Goal: Task Accomplishment & Management: Use online tool/utility

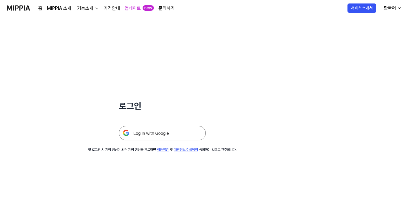
click at [193, 134] on img at bounding box center [162, 133] width 87 height 14
click at [152, 139] on img at bounding box center [162, 133] width 87 height 14
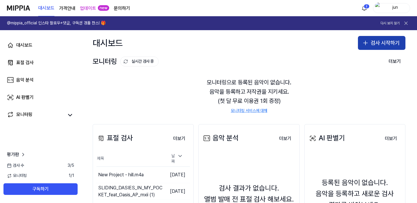
click at [367, 42] on icon "button" at bounding box center [365, 42] width 7 height 7
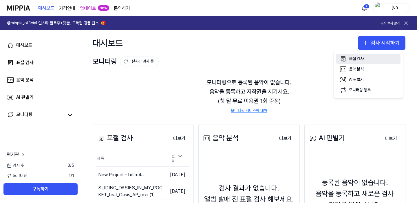
click at [359, 60] on div "표절 검사" at bounding box center [356, 59] width 15 height 6
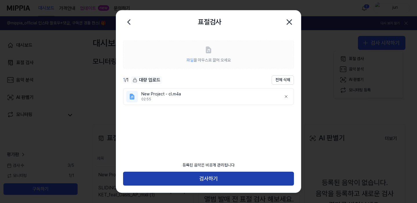
click at [254, 174] on button "검사하기" at bounding box center [208, 178] width 171 height 14
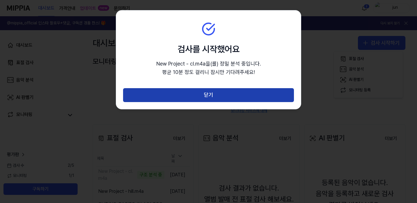
click at [207, 99] on button "닫기" at bounding box center [208, 95] width 171 height 14
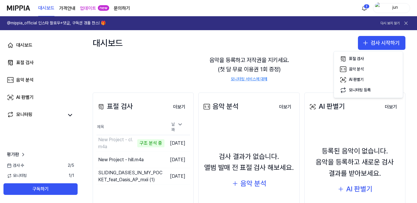
scroll to position [31, 0]
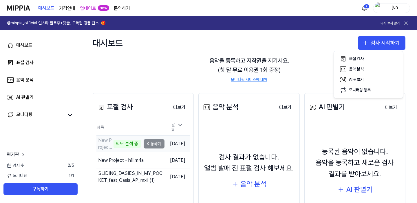
click at [143, 141] on td "New Project - cl.m4a 악보 분석 중 이동하기" at bounding box center [130, 143] width 68 height 16
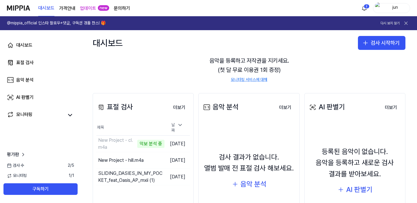
click at [166, 56] on div "모니터링으로 등록된 음악이 없습니다. 음악을 등록하고 저작권을 지키세요. (첫 달 무료 이용권 1회 증정) 모니터링 서비스에 대해" at bounding box center [249, 65] width 313 height 50
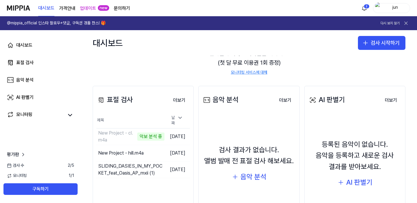
scroll to position [46, 0]
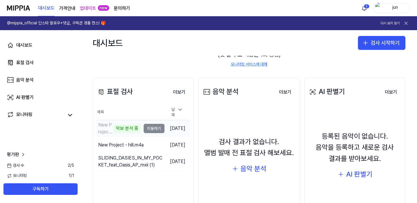
click at [139, 126] on td "New Project - cl.m4a 악보 분석 중 이동하기" at bounding box center [130, 128] width 68 height 16
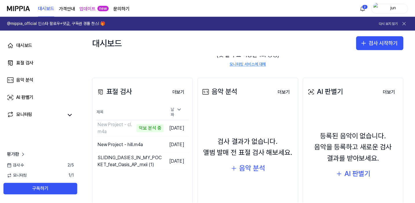
scroll to position [49, 0]
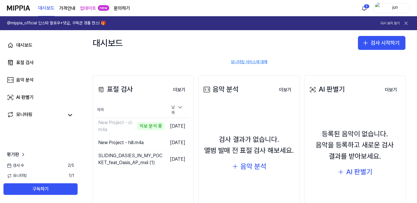
click at [158, 74] on div "표절 검사 더보기 표절 검사 제목 날짜 New Project - cl.m4a 악보 분석 중 이동하기 2025.09.29. New Project…" at bounding box center [249, 149] width 336 height 170
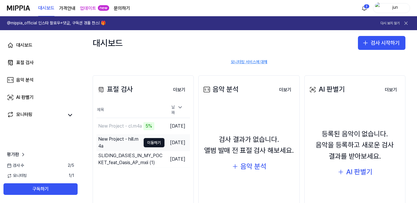
click at [112, 144] on div "New Project - hill.m4a" at bounding box center [119, 142] width 43 height 14
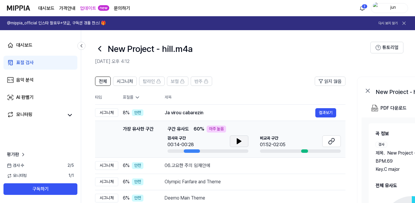
click at [245, 146] on button at bounding box center [239, 141] width 19 height 12
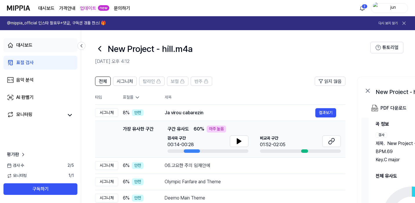
click at [45, 47] on link "대시보드" at bounding box center [40, 45] width 74 height 14
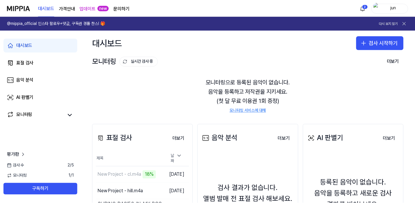
scroll to position [64, 0]
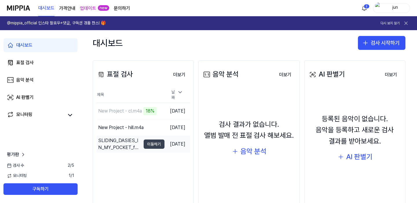
click at [146, 142] on button "이동하기" at bounding box center [154, 143] width 21 height 9
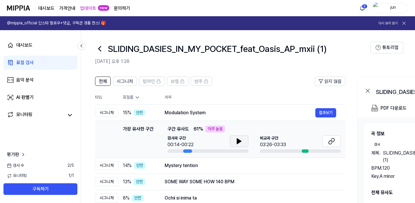
click at [243, 140] on button at bounding box center [239, 141] width 19 height 12
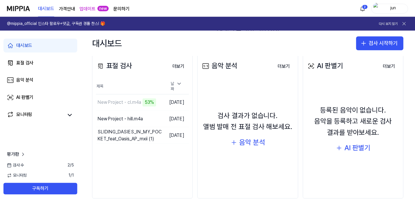
scroll to position [74, 0]
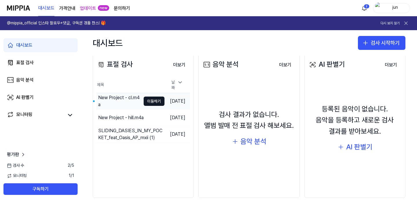
click at [118, 103] on div "New Project - cl.m4a" at bounding box center [119, 101] width 43 height 14
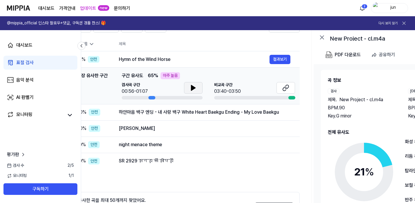
scroll to position [0, 47]
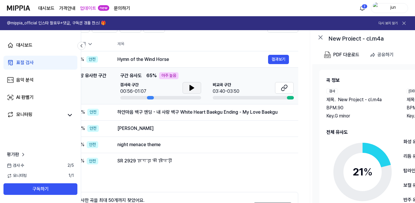
click at [193, 90] on icon at bounding box center [191, 87] width 7 height 7
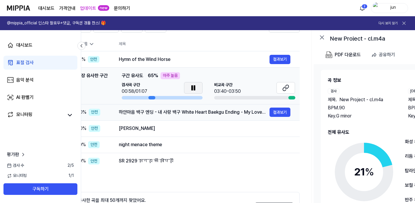
scroll to position [0, 0]
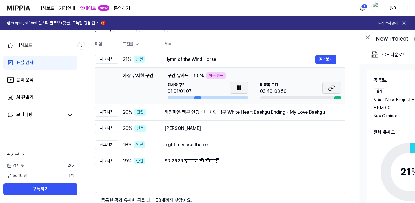
click at [328, 86] on icon at bounding box center [331, 87] width 7 height 7
click at [239, 91] on icon at bounding box center [238, 87] width 7 height 7
click at [175, 109] on div "하얀마음 백구 엔딩 - 내 사랑 백구 White Heart Baekgu Ending - My Love Baekgu" at bounding box center [239, 112] width 151 height 7
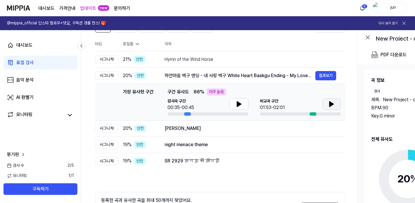
click at [335, 102] on button at bounding box center [331, 104] width 19 height 12
click at [244, 108] on button at bounding box center [239, 104] width 19 height 12
click at [244, 107] on button at bounding box center [239, 104] width 19 height 12
click at [195, 124] on div "To. LeeSSang 결과보기" at bounding box center [249, 128] width 171 height 9
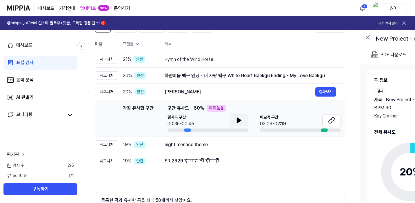
click at [235, 118] on button at bounding box center [239, 120] width 19 height 12
click at [331, 121] on icon at bounding box center [331, 120] width 7 height 7
click at [150, 148] on td "19 % 안전" at bounding box center [136, 144] width 37 height 16
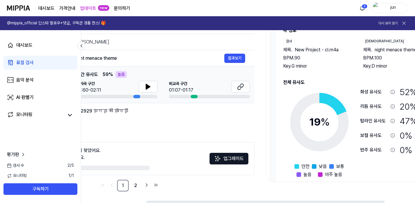
scroll to position [0, 133]
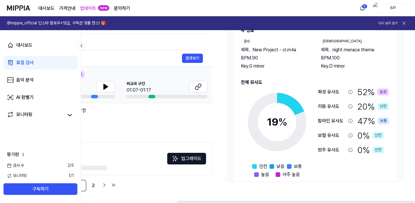
click at [362, 93] on div "52 % 높음" at bounding box center [373, 92] width 32 height 12
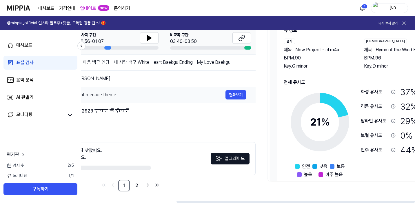
scroll to position [0, 133]
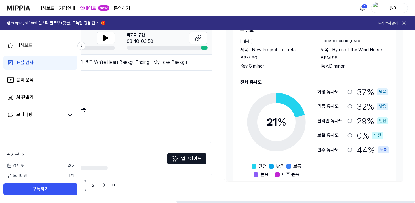
click at [380, 149] on div "보통" at bounding box center [383, 149] width 12 height 7
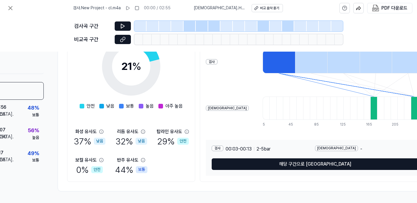
scroll to position [107, 88]
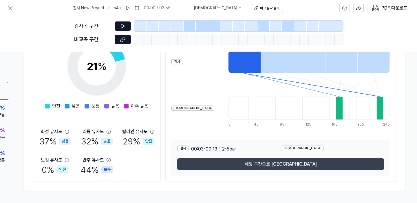
click at [244, 164] on button "해당 구간으로 [GEOGRAPHIC_DATA]" at bounding box center [280, 164] width 207 height 12
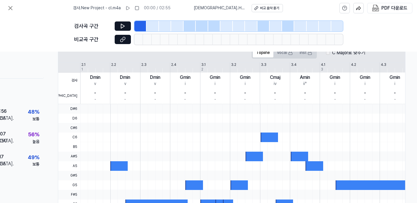
scroll to position [92, 53]
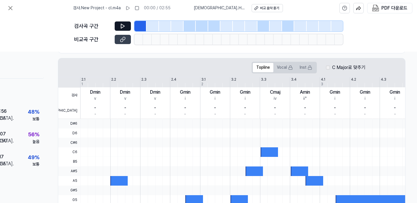
click at [126, 36] on button at bounding box center [123, 39] width 16 height 9
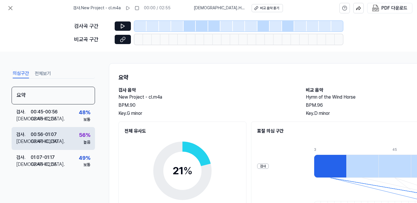
click at [62, 138] on div "검사 . 00:56 - 01:07 비교 . 03:40 - 03:50 56 % 높음" at bounding box center [53, 138] width 83 height 23
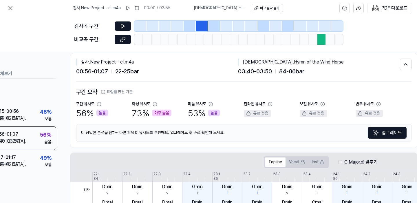
scroll to position [10, 53]
